Goal: Task Accomplishment & Management: Complete application form

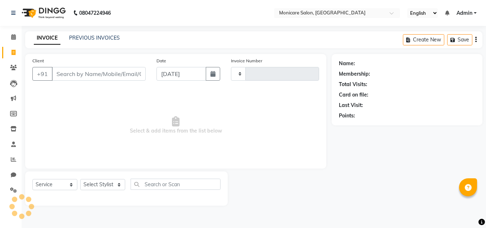
select select "service"
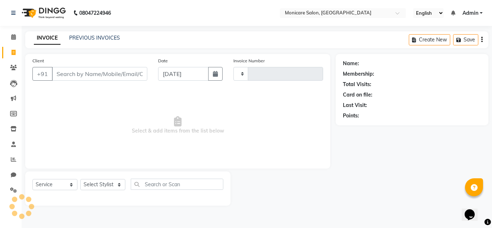
type input "0056"
select select "8556"
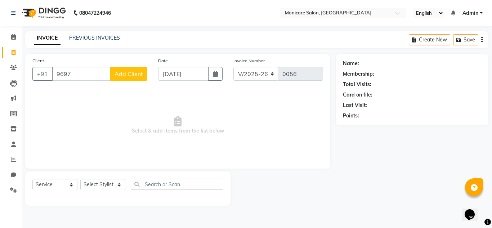
click at [94, 77] on input "9697" at bounding box center [81, 74] width 59 height 14
type input "9769891015"
click at [121, 70] on button "Add Client" at bounding box center [128, 74] width 37 height 14
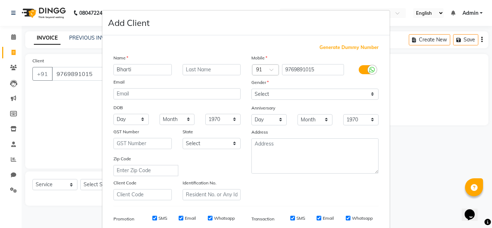
type input "Bharti"
click at [198, 69] on input "text" at bounding box center [211, 69] width 58 height 11
type input "[PERSON_NAME]"
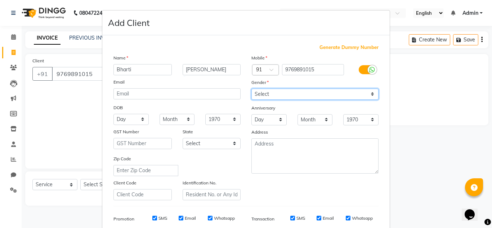
drag, startPoint x: 285, startPoint y: 93, endPoint x: 273, endPoint y: 125, distance: 33.5
click at [273, 125] on div "Mobile Country Code × 91 9769891015 Gender Select [DEMOGRAPHIC_DATA] [DEMOGRAPH…" at bounding box center [315, 127] width 138 height 146
select select "[DEMOGRAPHIC_DATA]"
click at [251, 89] on select "Select [DEMOGRAPHIC_DATA] [DEMOGRAPHIC_DATA] Other Prefer Not To Say" at bounding box center [314, 94] width 127 height 11
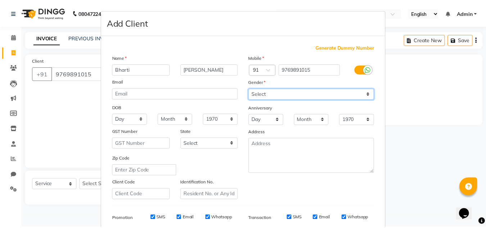
scroll to position [104, 0]
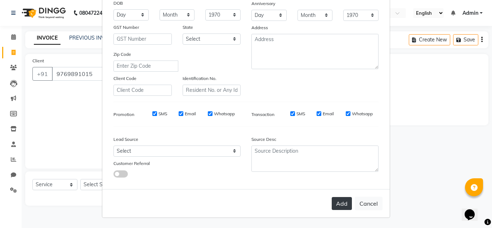
click at [340, 207] on button "Add" at bounding box center [342, 203] width 20 height 13
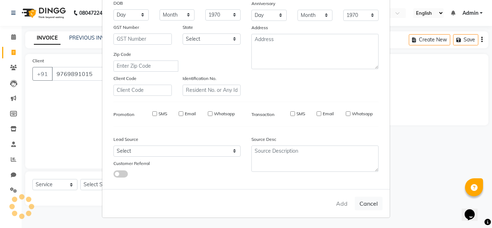
select select
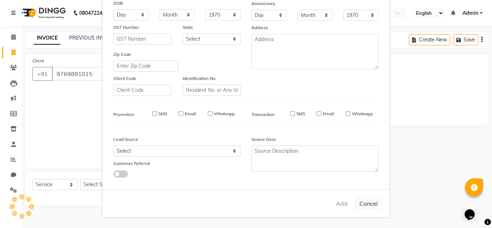
select select
checkbox input "false"
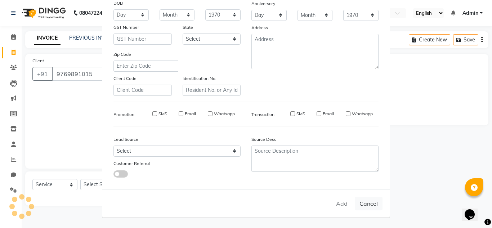
checkbox input "false"
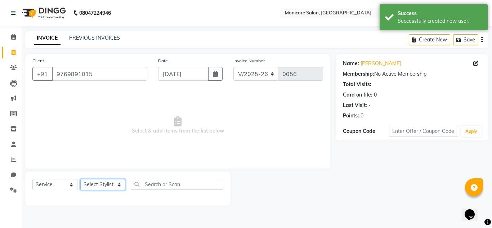
click at [113, 184] on select "Select Stylist [PERSON_NAME] Gurushika [PERSON_NAME] Jyoti [PERSON_NAME] [PERSO…" at bounding box center [102, 184] width 45 height 11
select select "86426"
click at [80, 179] on select "Select Stylist [PERSON_NAME] Gurushika [PERSON_NAME] Jyoti [PERSON_NAME] [PERSO…" at bounding box center [102, 184] width 45 height 11
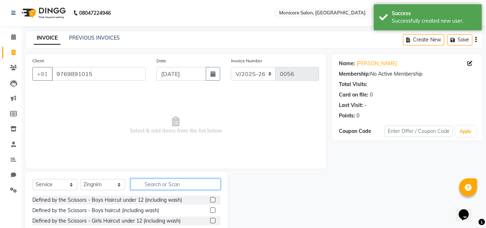
click at [175, 185] on input "text" at bounding box center [176, 184] width 90 height 11
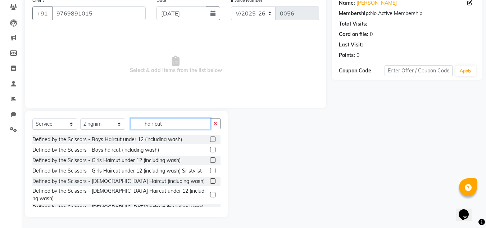
scroll to position [18, 0]
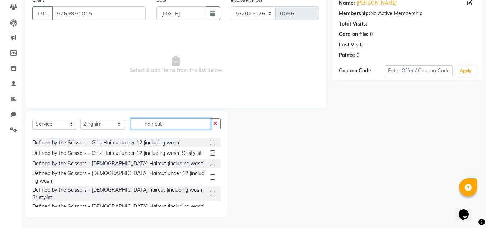
type input "hair cut"
click at [210, 166] on label at bounding box center [212, 163] width 5 height 5
click at [210, 166] on input "checkbox" at bounding box center [212, 163] width 5 height 5
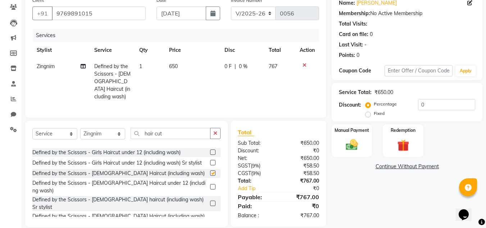
checkbox input "false"
click at [182, 66] on td "650" at bounding box center [192, 81] width 55 height 46
select select "86426"
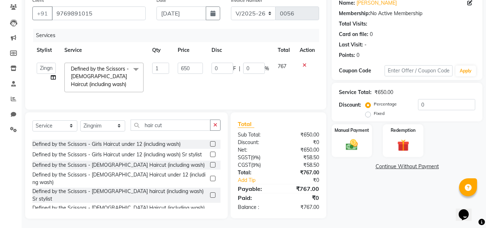
click at [182, 66] on input "650" at bounding box center [190, 68] width 25 height 11
type input "1250"
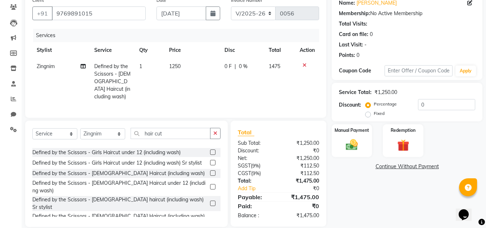
click at [196, 84] on td "1250" at bounding box center [192, 81] width 55 height 46
select select "86426"
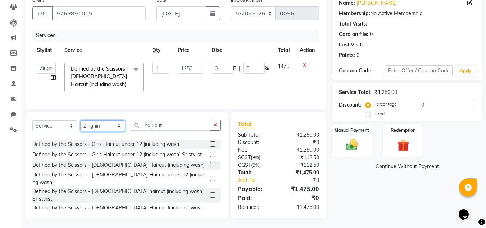
click at [110, 126] on select "Select Stylist [PERSON_NAME] Gurushika [PERSON_NAME] Jyoti [PERSON_NAME] [PERSO…" at bounding box center [102, 125] width 45 height 11
select select "87487"
click at [80, 125] on select "Select Stylist [PERSON_NAME] Gurushika [PERSON_NAME] Jyoti [PERSON_NAME] [PERSO…" at bounding box center [102, 125] width 45 height 11
click at [213, 131] on button "button" at bounding box center [215, 125] width 10 height 11
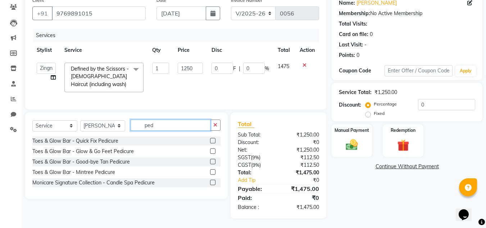
scroll to position [0, 0]
type input "pedicure"
click at [213, 185] on label at bounding box center [212, 182] width 5 height 5
click at [213, 185] on input "checkbox" at bounding box center [212, 182] width 5 height 5
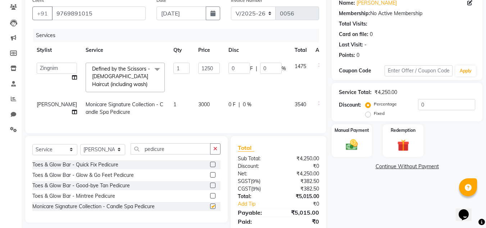
checkbox input "false"
click at [212, 188] on label at bounding box center [212, 184] width 5 height 5
click at [212, 188] on input "checkbox" at bounding box center [212, 185] width 5 height 5
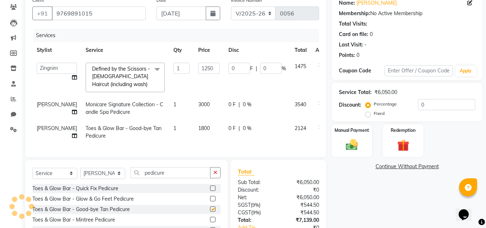
checkbox input "false"
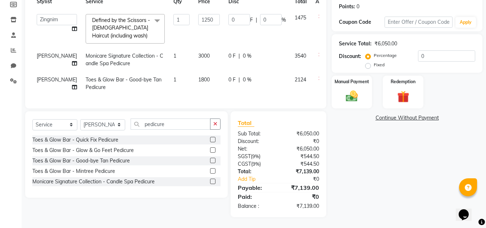
click at [212, 171] on label at bounding box center [212, 170] width 5 height 5
click at [212, 171] on input "checkbox" at bounding box center [212, 171] width 5 height 5
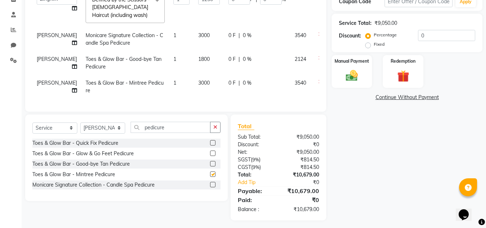
checkbox input "false"
click at [319, 84] on icon at bounding box center [321, 81] width 4 height 5
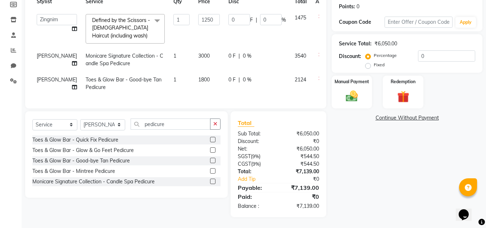
click at [319, 76] on icon at bounding box center [321, 78] width 4 height 5
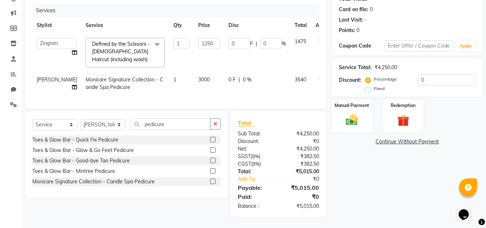
scroll to position [98, 0]
click at [198, 76] on span "3000" at bounding box center [204, 79] width 12 height 6
select select "87487"
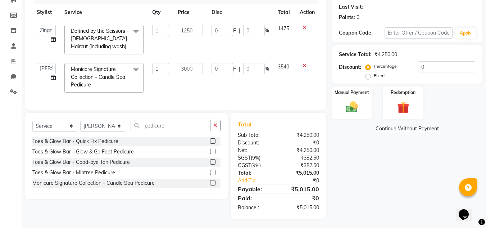
scroll to position [105, 0]
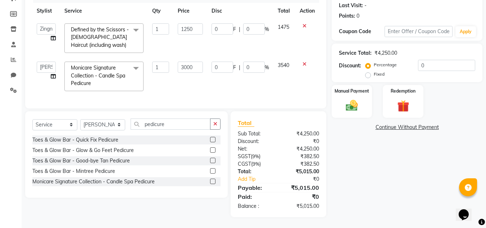
click at [189, 67] on input "3000" at bounding box center [190, 67] width 25 height 11
type input "2100"
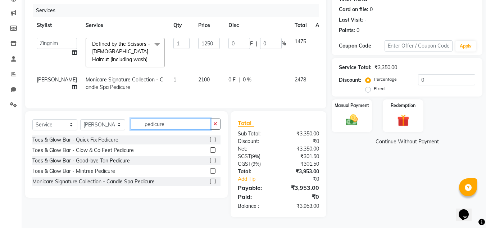
click at [192, 129] on input "pedicure" at bounding box center [171, 123] width 80 height 11
type input "p"
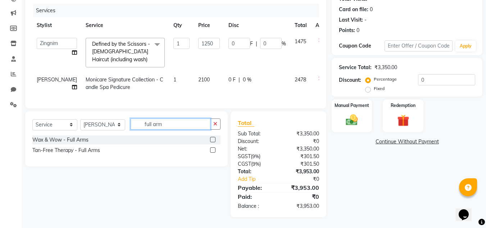
type input "full arm"
click at [213, 139] on label at bounding box center [212, 139] width 5 height 5
click at [213, 139] on input "checkbox" at bounding box center [212, 140] width 5 height 5
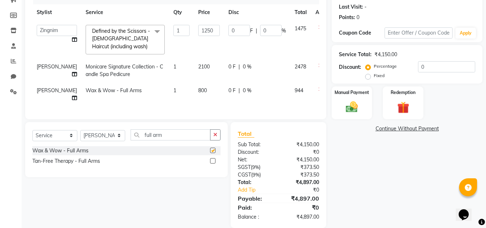
checkbox input "false"
click at [198, 94] on span "800" at bounding box center [202, 90] width 9 height 6
select select "87487"
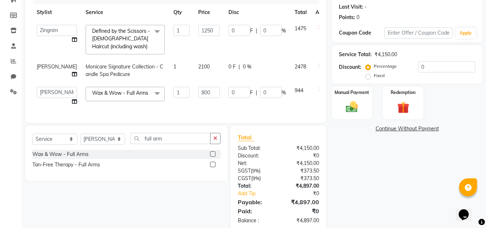
click at [198, 98] on input "800" at bounding box center [209, 92] width 22 height 11
type input "650"
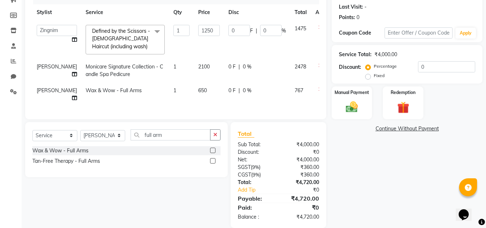
click at [194, 106] on td "650" at bounding box center [209, 94] width 30 height 24
select select "87487"
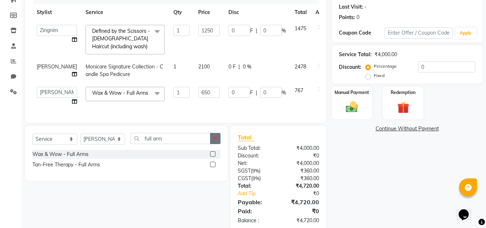
click at [216, 141] on icon "button" at bounding box center [215, 138] width 4 height 5
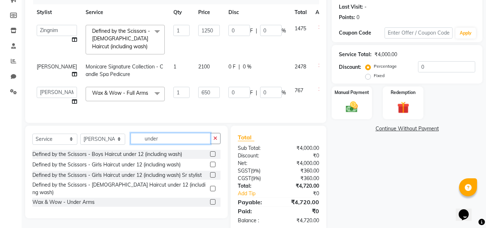
type input "under"
click at [212, 204] on label at bounding box center [212, 201] width 5 height 5
click at [212, 204] on input "checkbox" at bounding box center [212, 202] width 5 height 5
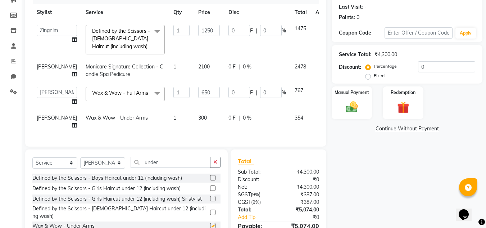
checkbox input "false"
click at [198, 121] on span "300" at bounding box center [202, 117] width 9 height 6
select select "87487"
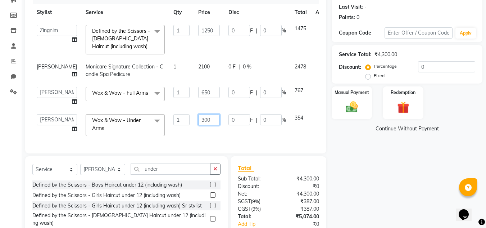
click at [198, 125] on input "300" at bounding box center [209, 119] width 22 height 11
type input "350"
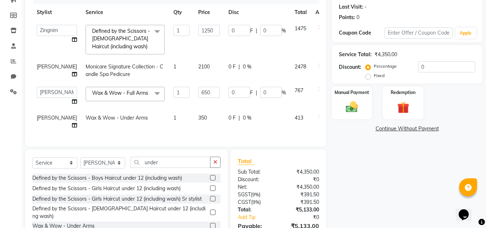
click at [194, 134] on td "350" at bounding box center [209, 122] width 30 height 24
select select "87487"
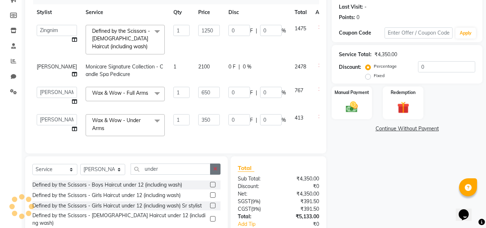
click at [218, 175] on button "button" at bounding box center [215, 168] width 10 height 11
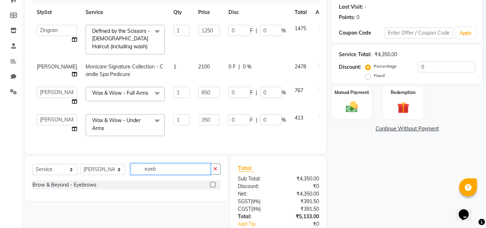
type input "eyeb"
click at [211, 187] on label at bounding box center [212, 184] width 5 height 5
click at [211, 187] on input "checkbox" at bounding box center [212, 184] width 5 height 5
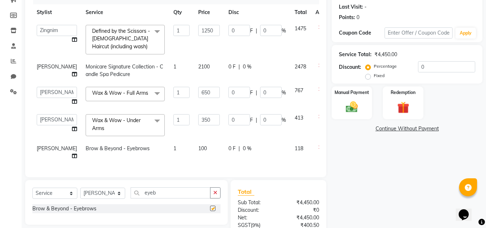
checkbox input "false"
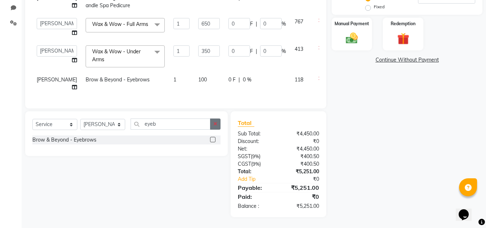
click at [214, 125] on icon "button" at bounding box center [215, 123] width 4 height 5
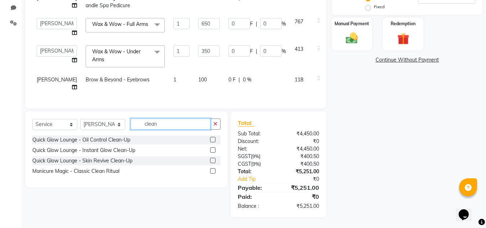
type input "clean"
click at [212, 139] on label at bounding box center [212, 139] width 5 height 5
click at [212, 139] on input "checkbox" at bounding box center [212, 140] width 5 height 5
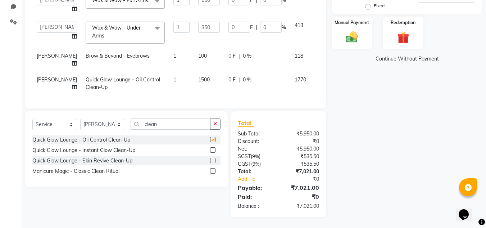
checkbox input "false"
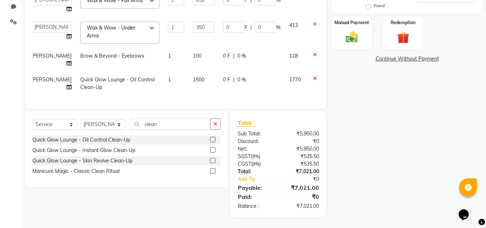
scroll to position [77, 5]
click at [215, 150] on label at bounding box center [212, 149] width 5 height 5
click at [215, 150] on input "checkbox" at bounding box center [212, 150] width 5 height 5
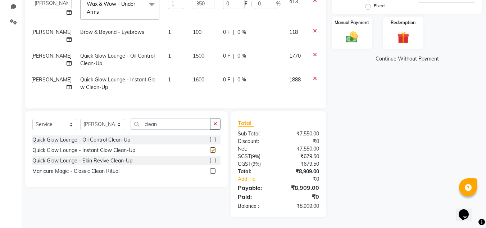
checkbox input "false"
click at [213, 169] on label at bounding box center [212, 170] width 5 height 5
click at [213, 169] on input "checkbox" at bounding box center [212, 171] width 5 height 5
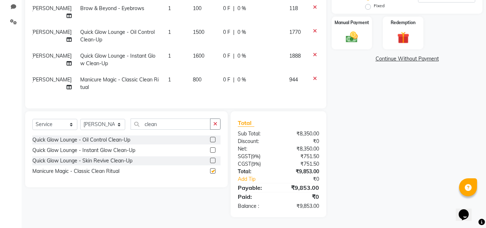
checkbox input "false"
click at [214, 161] on label at bounding box center [212, 160] width 5 height 5
click at [214, 161] on input "checkbox" at bounding box center [212, 160] width 5 height 5
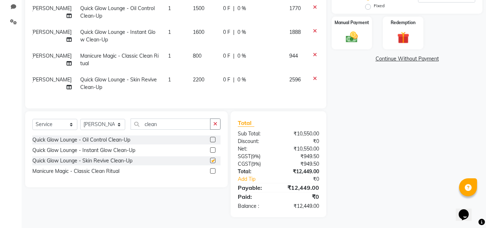
checkbox input "false"
click at [313, 52] on icon at bounding box center [315, 54] width 4 height 5
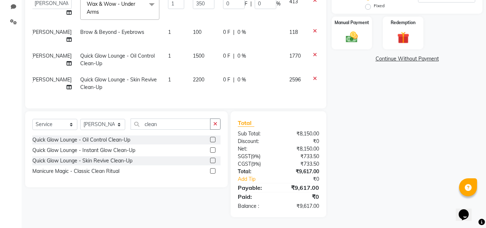
scroll to position [90, 5]
click at [313, 52] on icon at bounding box center [315, 54] width 4 height 5
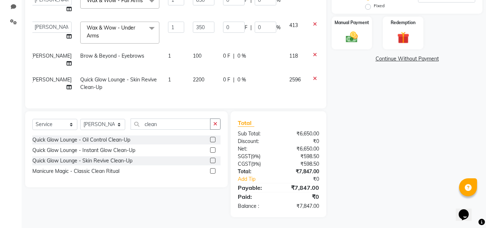
click at [193, 76] on span "2200" at bounding box center [199, 79] width 12 height 6
select select "87487"
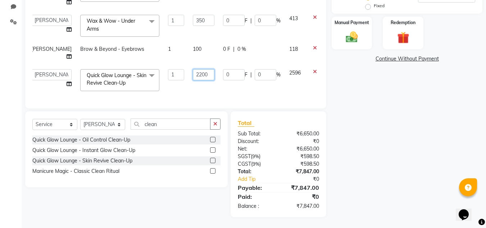
click at [193, 70] on input "2200" at bounding box center [204, 74] width 22 height 11
type input "2000"
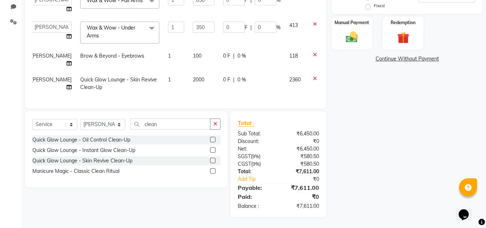
click at [206, 91] on div "Services Stylist Service Qty Price Disc Total Action [PERSON_NAME] Gurushika [P…" at bounding box center [175, 11] width 287 height 180
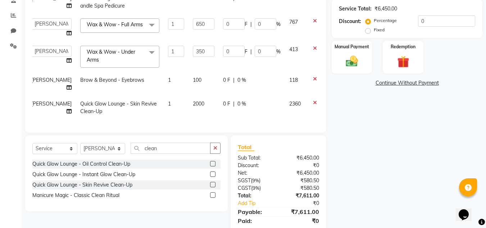
scroll to position [135, 0]
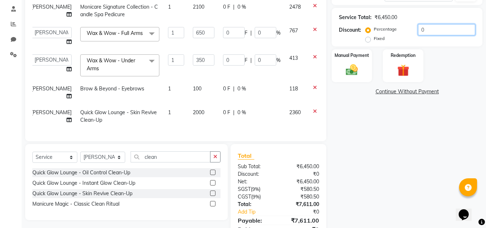
click at [431, 27] on input "0" at bounding box center [446, 29] width 57 height 11
type input "5"
type input "62.5"
type input "5"
type input "32.5"
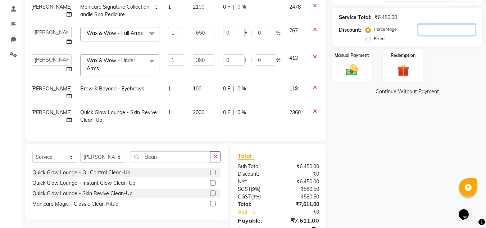
type input "5"
type input "17.5"
type input "5"
type input "50"
type input "625"
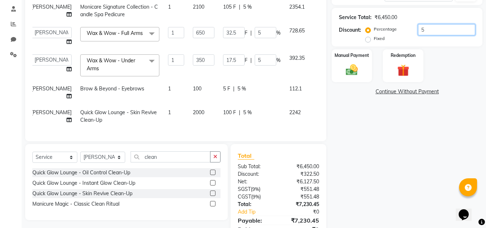
type input "50"
type input "325"
type input "50"
type input "175"
type input "50"
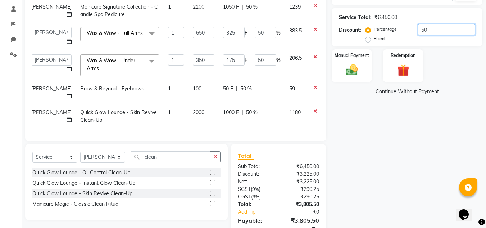
scroll to position [168, 0]
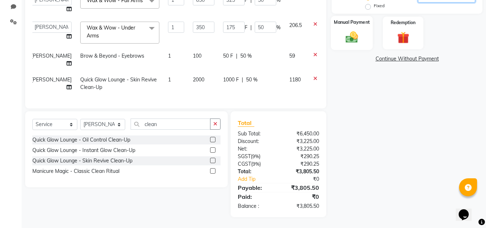
type input "50"
click at [348, 35] on img at bounding box center [352, 37] width 20 height 14
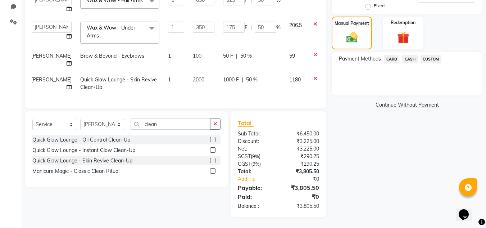
click at [433, 59] on span "CUSTOM" at bounding box center [431, 59] width 21 height 8
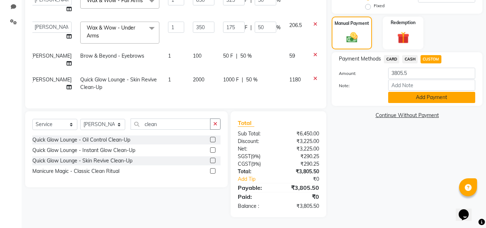
click at [435, 98] on button "Add Payment" at bounding box center [431, 97] width 87 height 11
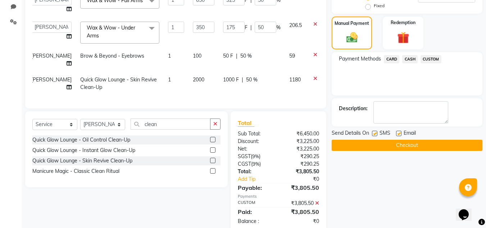
click at [420, 146] on button "Checkout" at bounding box center [407, 145] width 151 height 11
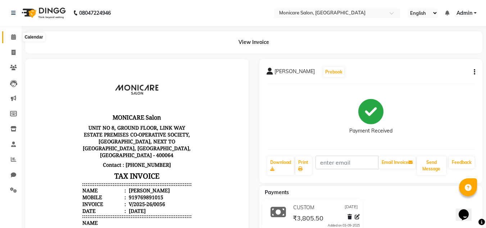
click at [10, 37] on span at bounding box center [13, 37] width 13 height 8
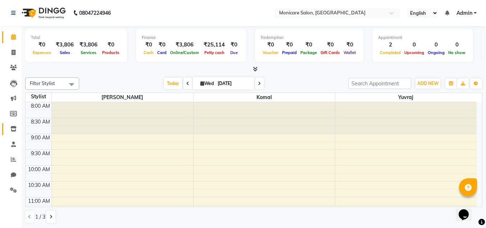
click at [13, 135] on link "Inventory" at bounding box center [10, 129] width 17 height 12
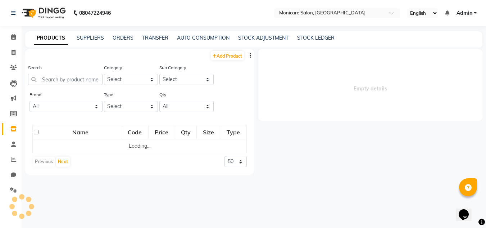
select select
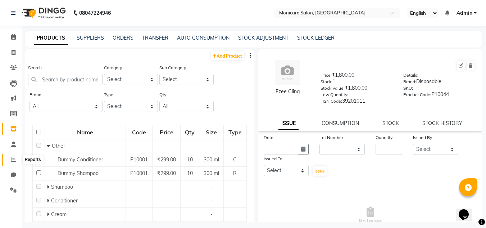
click at [13, 162] on span at bounding box center [13, 160] width 13 height 8
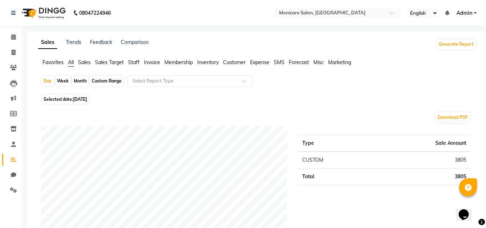
click at [138, 60] on span "Staff" at bounding box center [134, 62] width 12 height 6
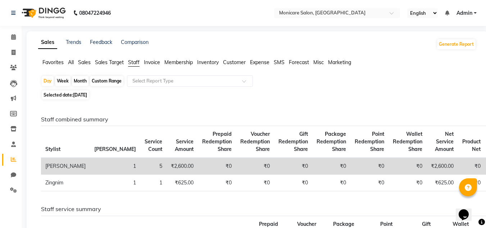
click at [84, 61] on span "Sales" at bounding box center [84, 62] width 13 height 6
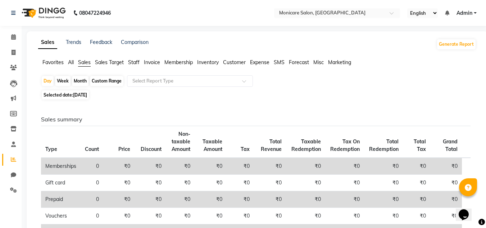
click at [77, 81] on div "Month" at bounding box center [80, 81] width 17 height 10
select select "9"
select select "2025"
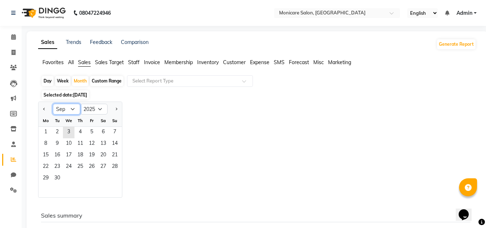
click at [74, 107] on select "Jan Feb Mar Apr May Jun [DATE] Aug Sep Oct Nov Dec" at bounding box center [66, 109] width 27 height 11
select select "8"
click at [53, 104] on select "Jan Feb Mar Apr May Jun [DATE] Aug Sep Oct Nov Dec" at bounding box center [66, 109] width 27 height 11
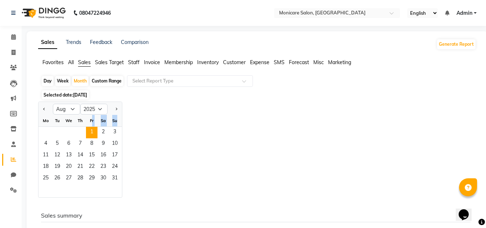
click at [91, 129] on ngb-datepicker-month "Mo Tu We Th Fr Sa Su 1 2 3 4 5 6 7 8 9 10 11 12 13 14 15 16 17 18 19 20 21 22 2…" at bounding box center [81, 156] width 84 height 82
click at [91, 129] on span "1" at bounding box center [92, 133] width 12 height 12
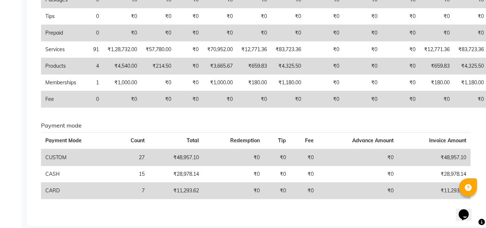
scroll to position [209, 0]
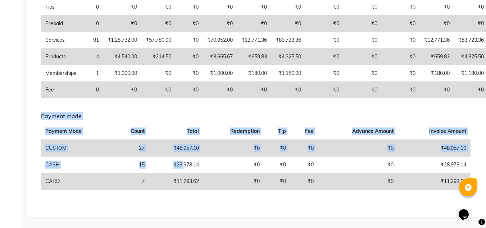
drag, startPoint x: 185, startPoint y: 167, endPoint x: 175, endPoint y: 236, distance: 70.1
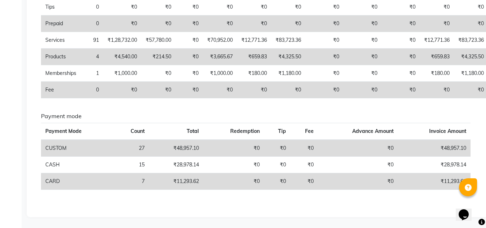
click at [111, 111] on div "Sales summary Type Count Price Discount Non-taxable Amount Taxable Amount Tax T…" at bounding box center [256, 51] width 430 height 288
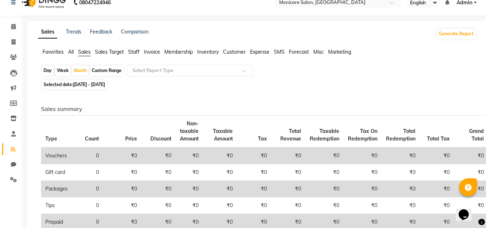
scroll to position [0, 0]
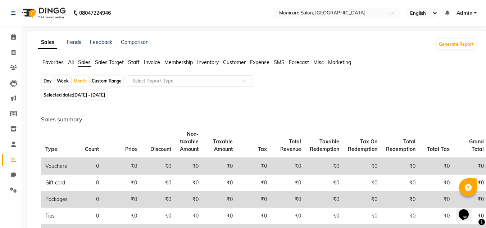
click at [264, 62] on span "Expense" at bounding box center [259, 62] width 19 height 6
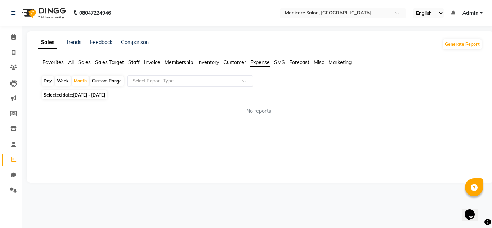
click at [152, 80] on input "text" at bounding box center [183, 80] width 104 height 7
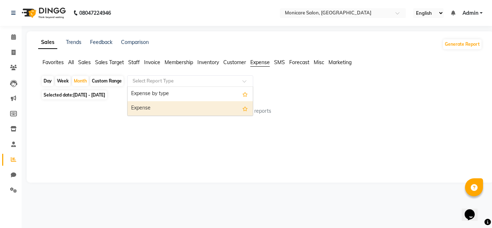
click at [150, 112] on div "Expense" at bounding box center [189, 108] width 125 height 14
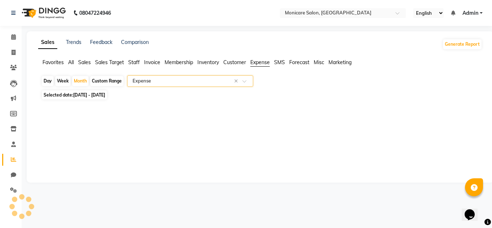
select select "full_report"
select select "csv"
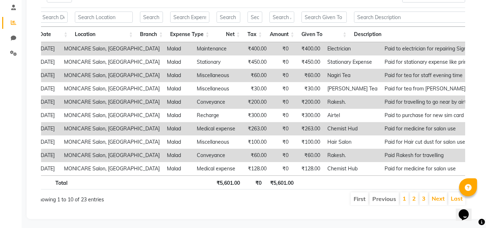
scroll to position [149, 0]
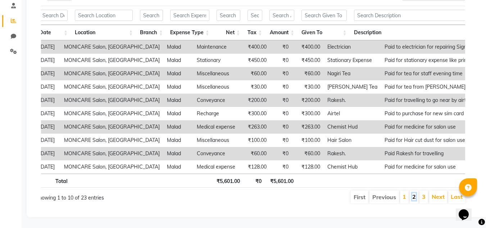
click at [414, 193] on link "2" at bounding box center [415, 196] width 4 height 7
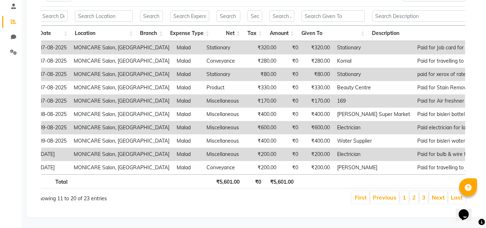
scroll to position [149, 0]
click at [422, 191] on li "3" at bounding box center [424, 197] width 9 height 12
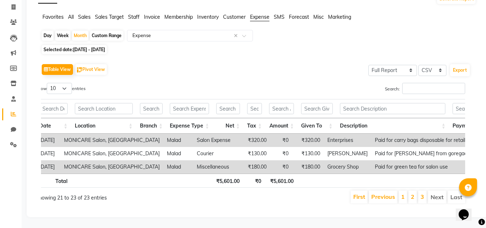
scroll to position [56, 0]
click at [405, 193] on link "1" at bounding box center [403, 196] width 4 height 7
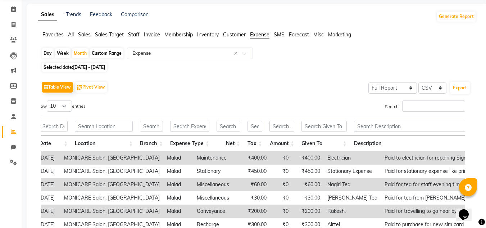
scroll to position [0, 0]
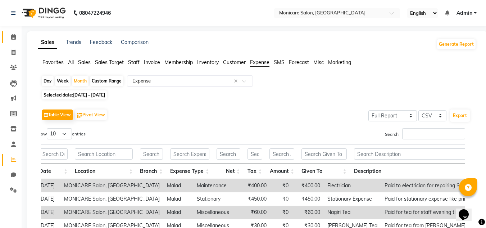
click at [13, 32] on link "Calendar" at bounding box center [10, 37] width 17 height 12
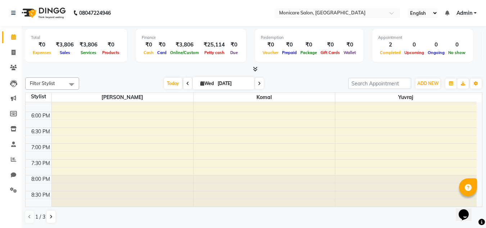
scroll to position [0, 0]
click at [50, 215] on icon at bounding box center [51, 216] width 3 height 4
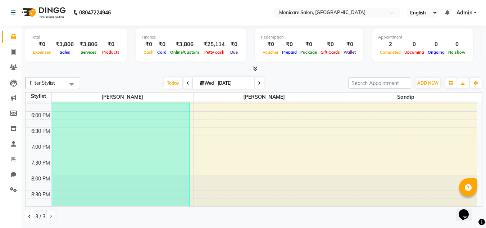
click at [30, 215] on icon at bounding box center [29, 216] width 3 height 4
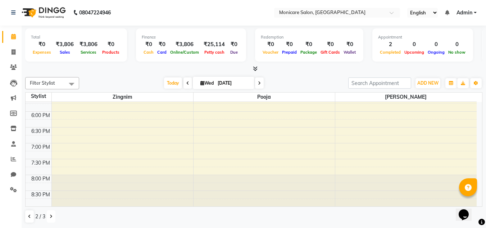
click at [50, 214] on icon at bounding box center [51, 216] width 3 height 4
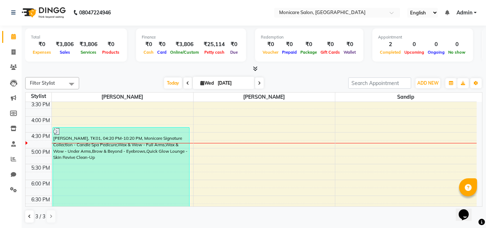
scroll to position [238, 0]
click at [30, 217] on icon at bounding box center [29, 216] width 3 height 4
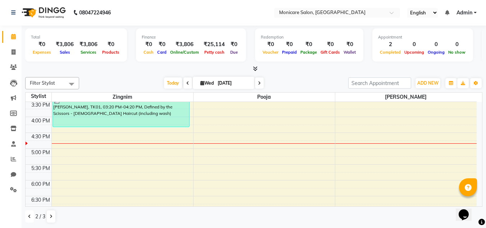
click at [30, 217] on icon at bounding box center [29, 216] width 3 height 4
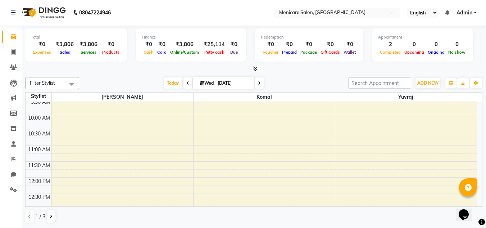
scroll to position [0, 0]
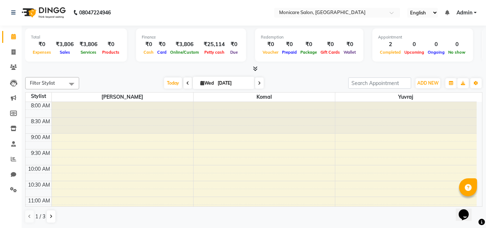
click at [46, 216] on div "1 / 3" at bounding box center [43, 216] width 36 height 14
click at [49, 215] on button at bounding box center [51, 216] width 9 height 12
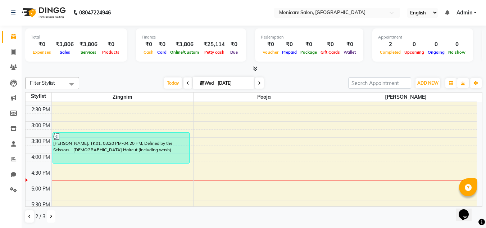
scroll to position [202, 0]
click at [360, 78] on input "search" at bounding box center [379, 82] width 63 height 11
type input "B"
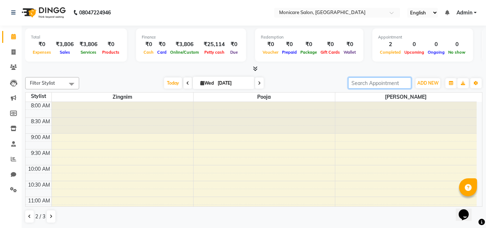
scroll to position [0, 0]
click at [272, 74] on div "Total ₹0 Expenses ₹3,806 Sales ₹3,806 Services ₹0 Products Finance ₹0 Cash ₹0 C…" at bounding box center [254, 127] width 465 height 202
